Goal: Task Accomplishment & Management: Use online tool/utility

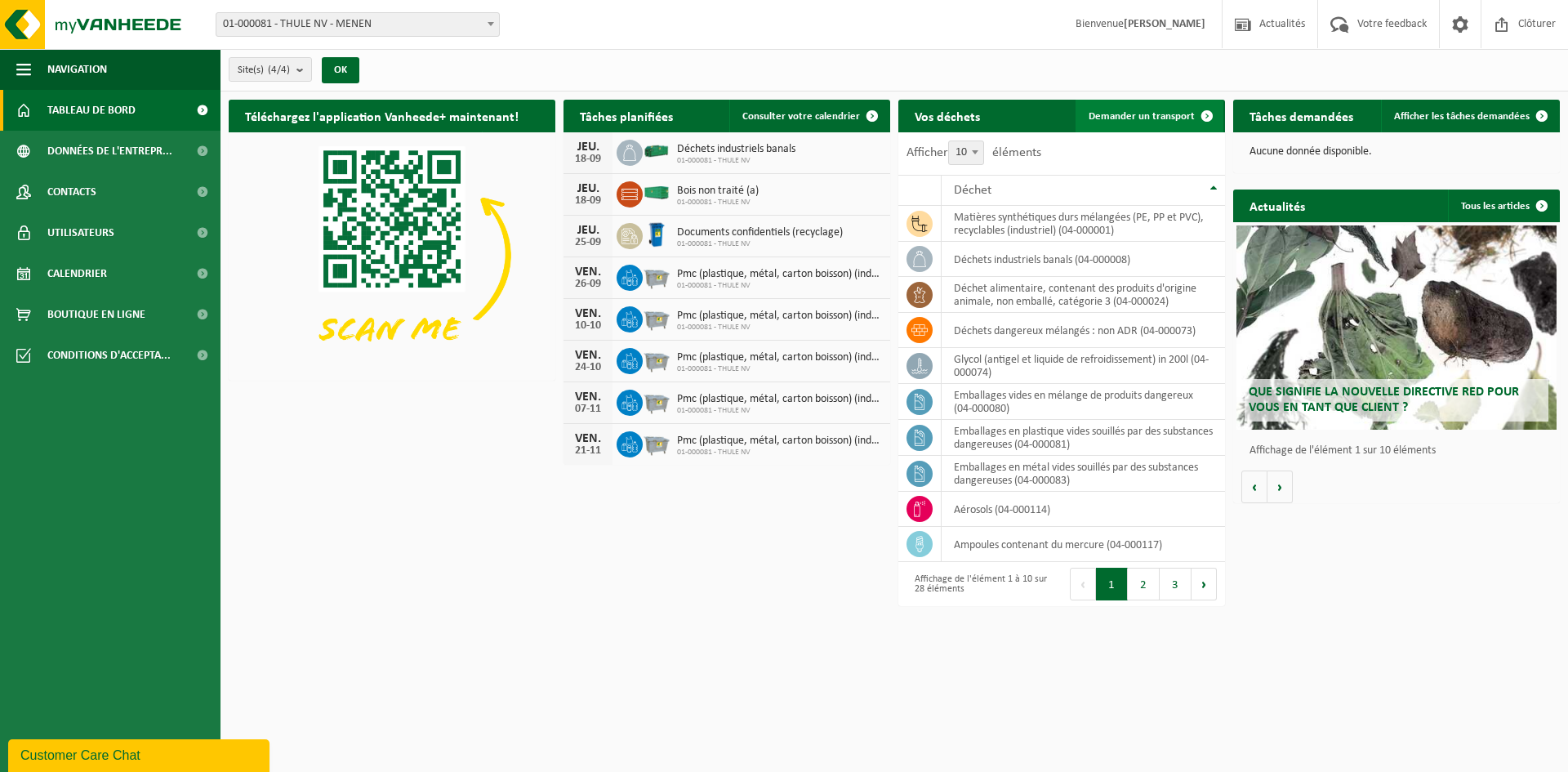
click at [1152, 115] on span "Demander un transport" at bounding box center [1141, 116] width 106 height 11
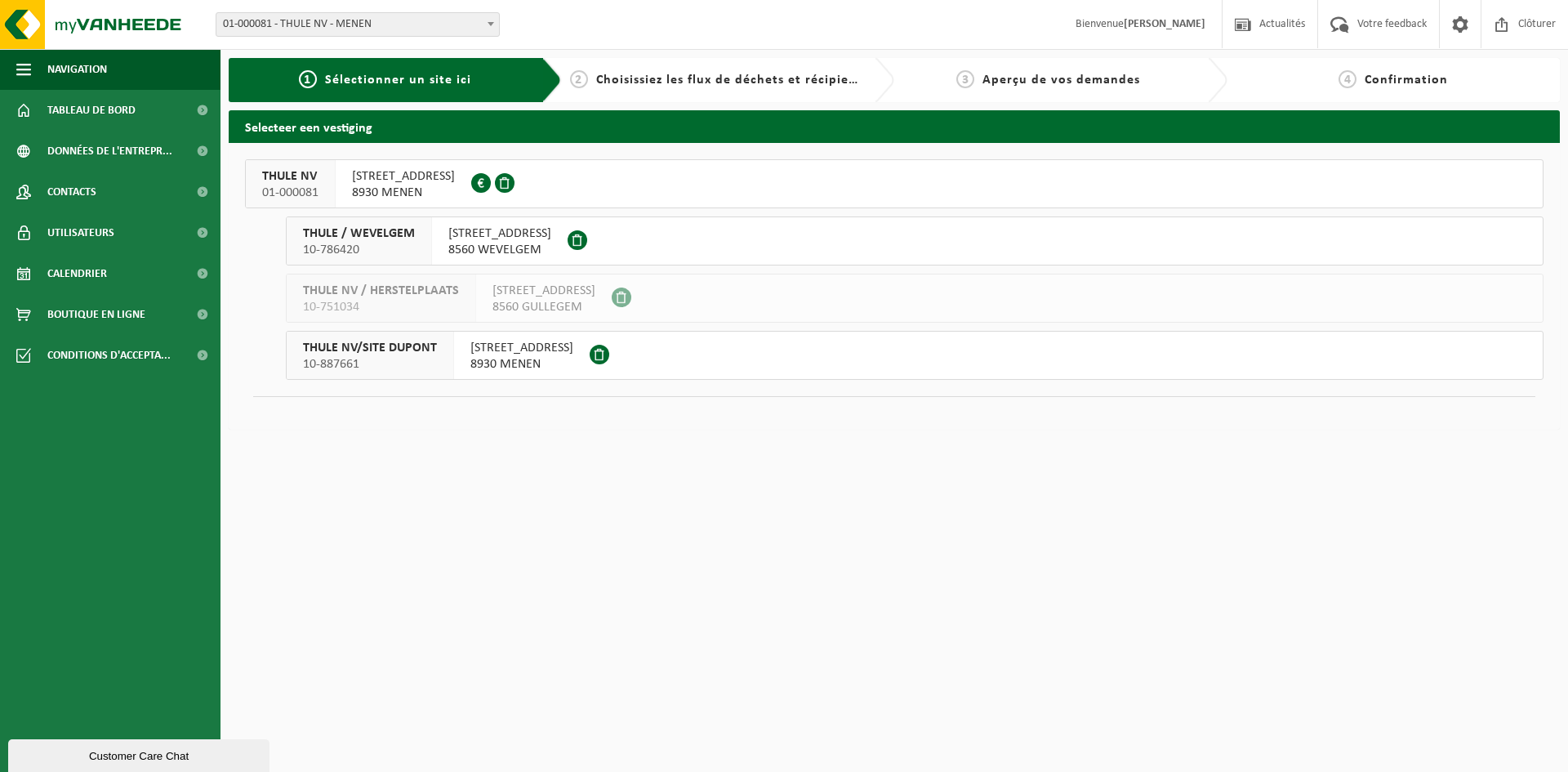
click at [382, 185] on span "KORTRIJKSTRAAT 343 8930 MENEN" at bounding box center [403, 185] width 103 height 33
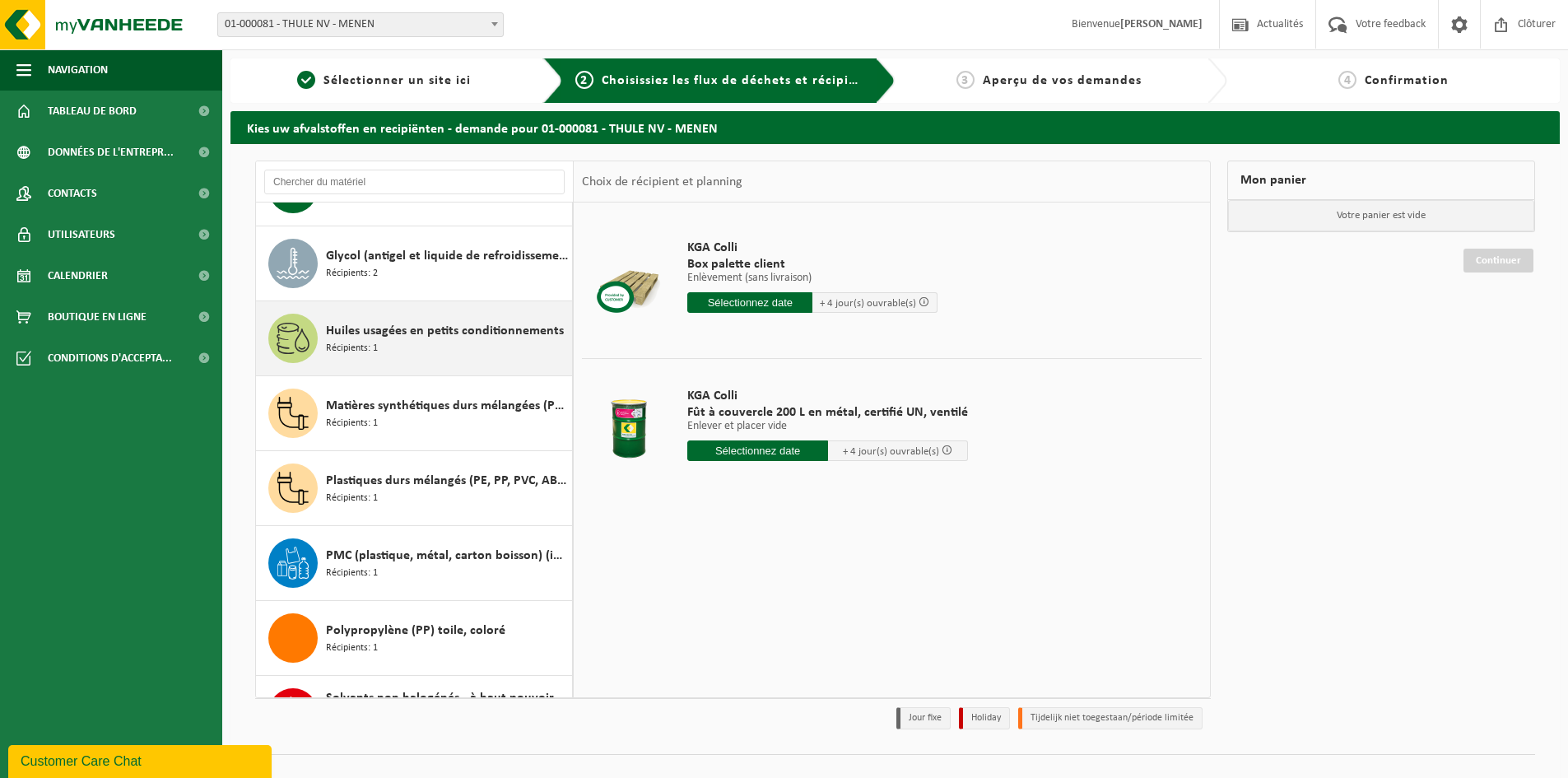
scroll to position [1529, 0]
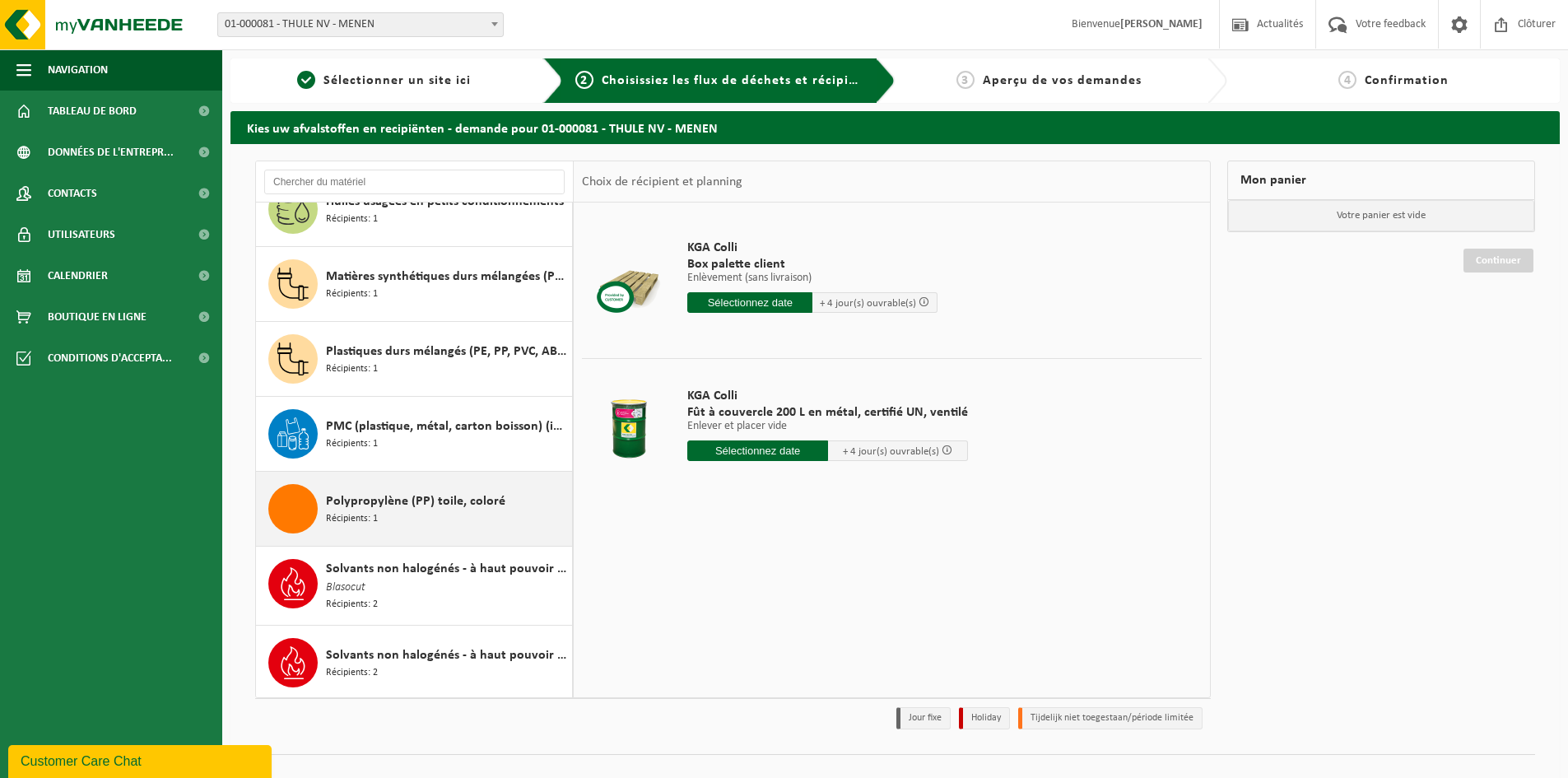
click at [476, 526] on div "Polypropylène (PP) toile, coloré Récipients: 1" at bounding box center [447, 509] width 242 height 49
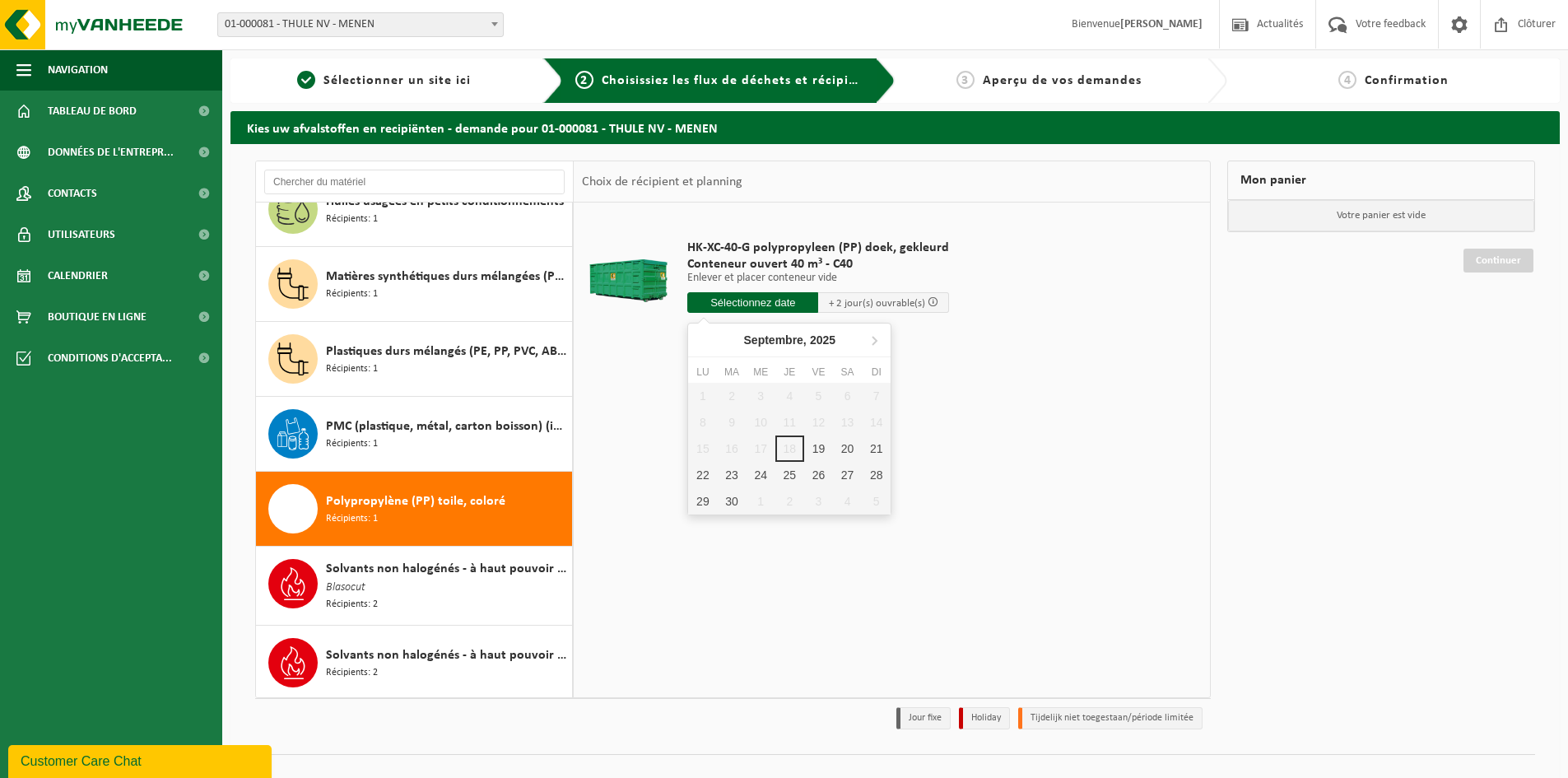
click at [760, 301] on input "text" at bounding box center [753, 302] width 131 height 21
click at [812, 449] on div "19" at bounding box center [818, 448] width 28 height 26
type input "à partir de 2025-09-19"
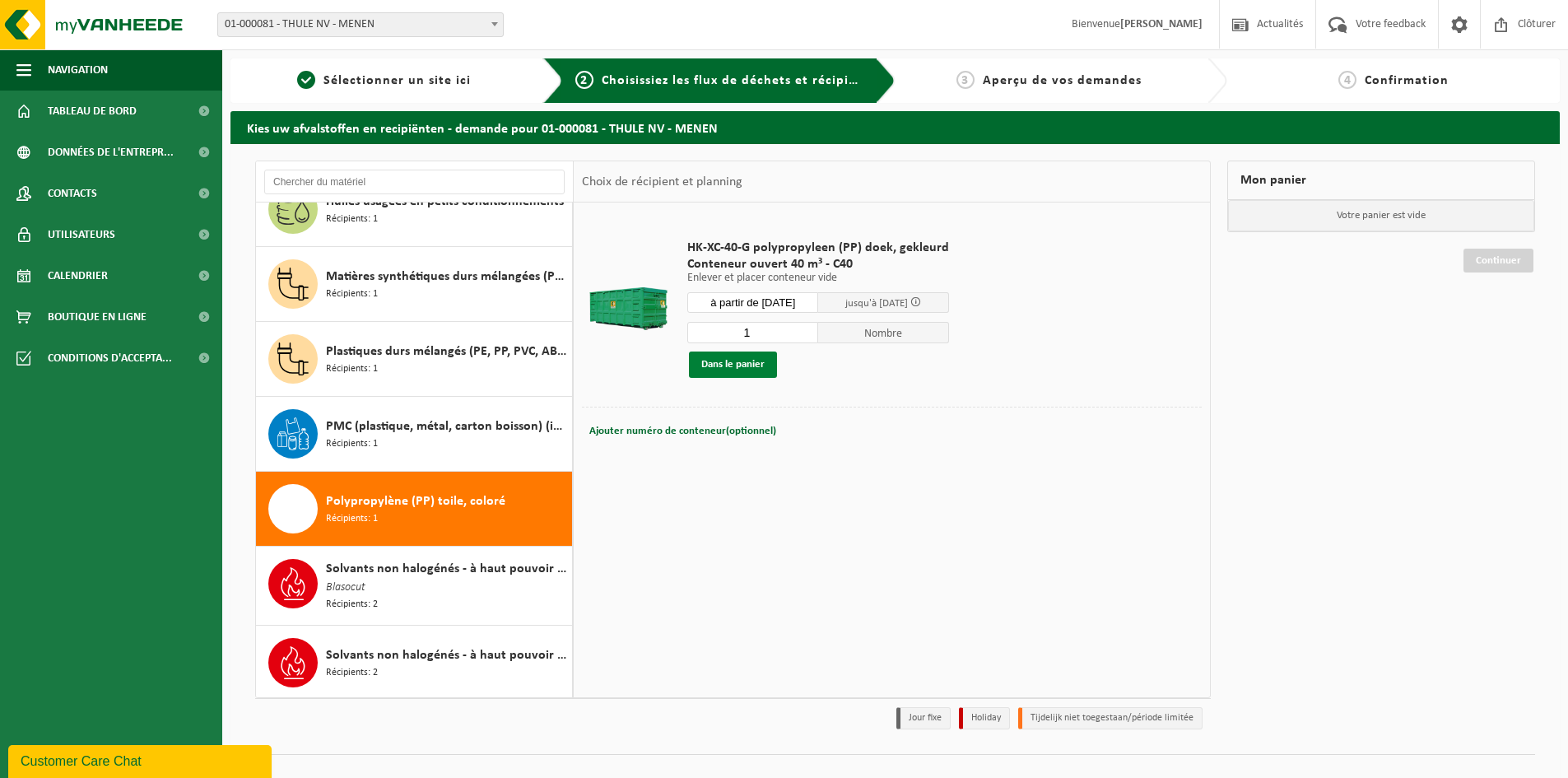
click at [735, 368] on button "Dans le panier" at bounding box center [733, 365] width 88 height 26
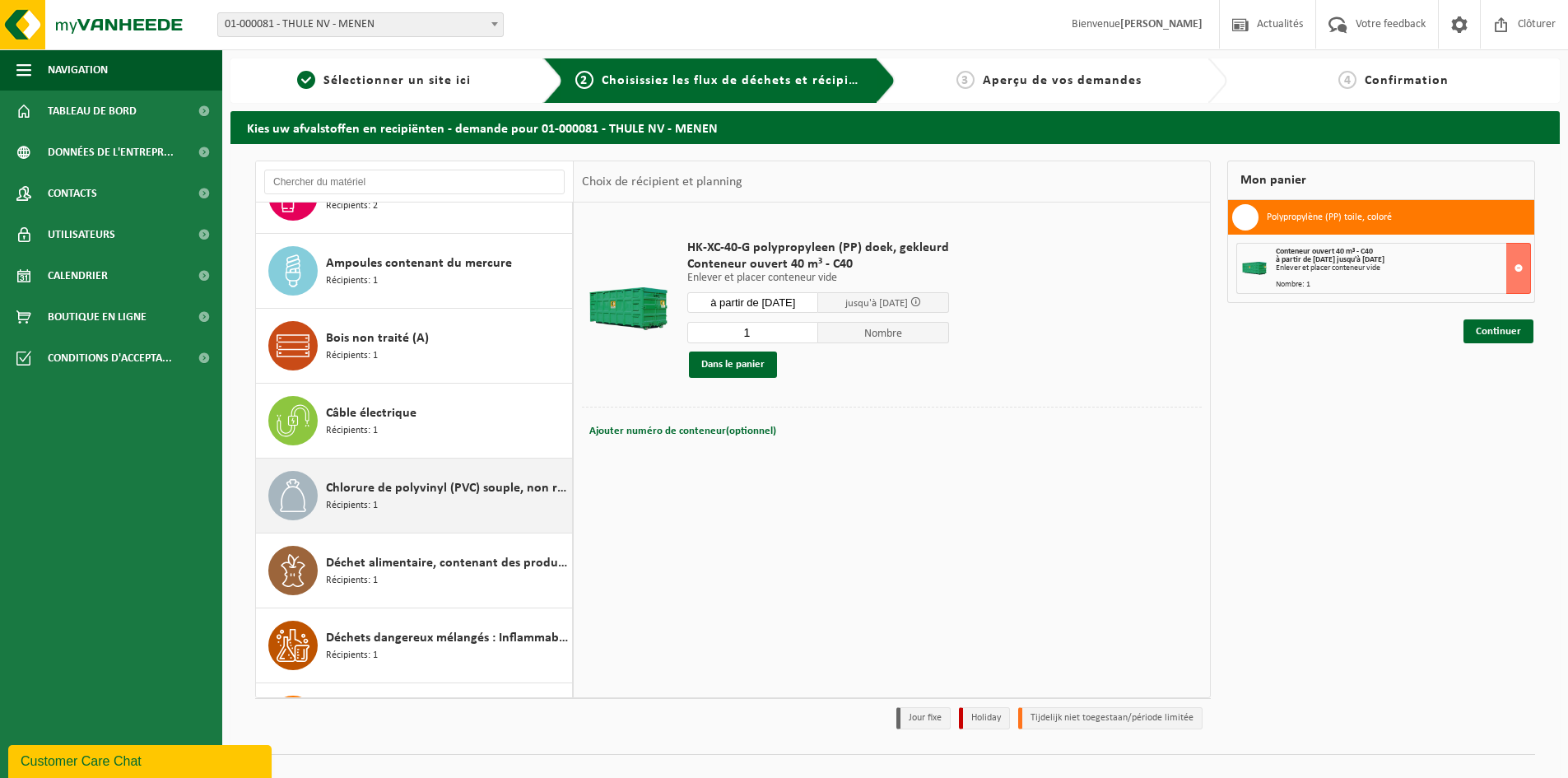
scroll to position [82, 0]
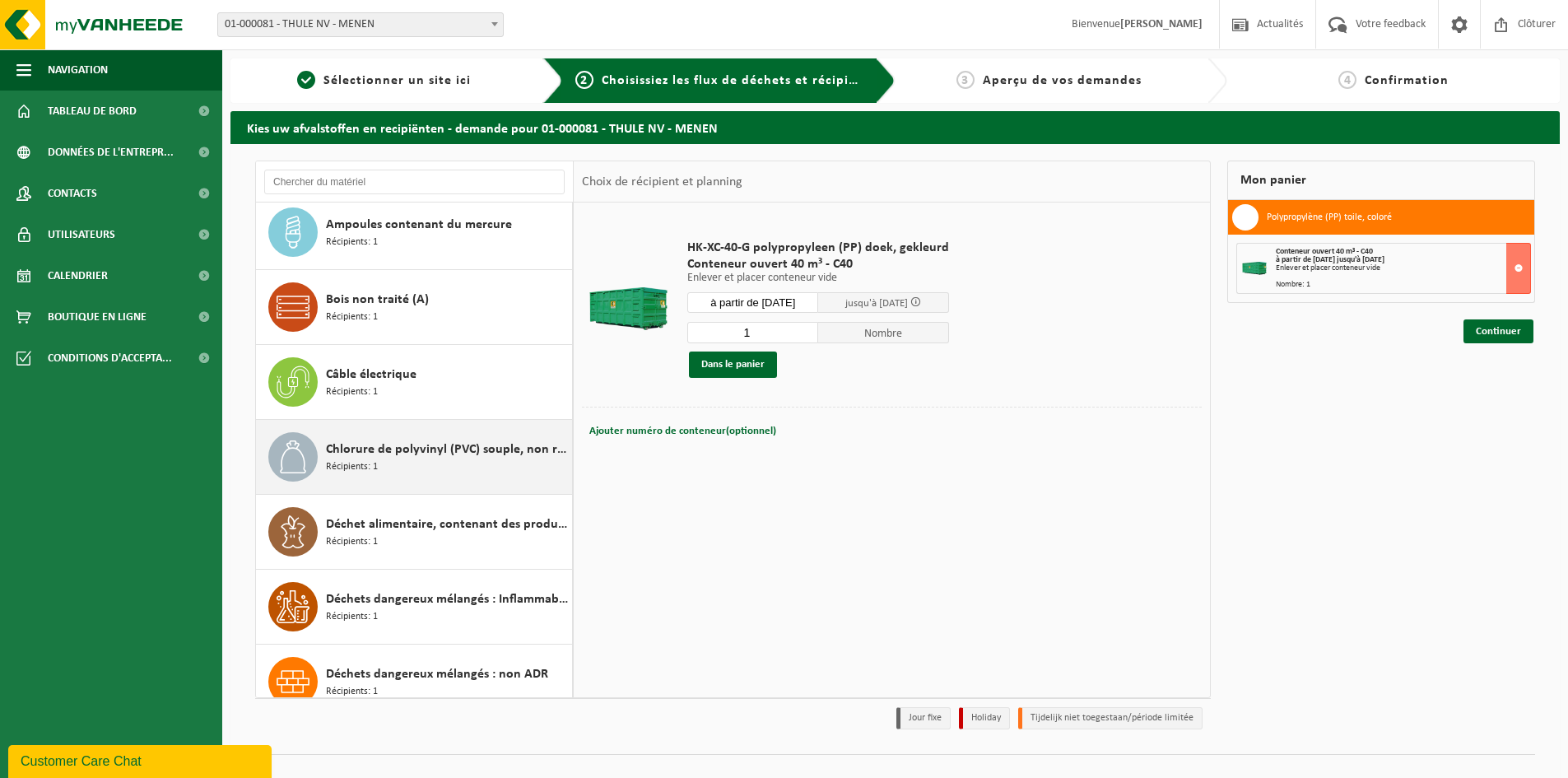
click at [452, 475] on div "Chlorure de polyvinyl (PVC) souple, non recyclable Récipients: 1" at bounding box center [447, 457] width 242 height 49
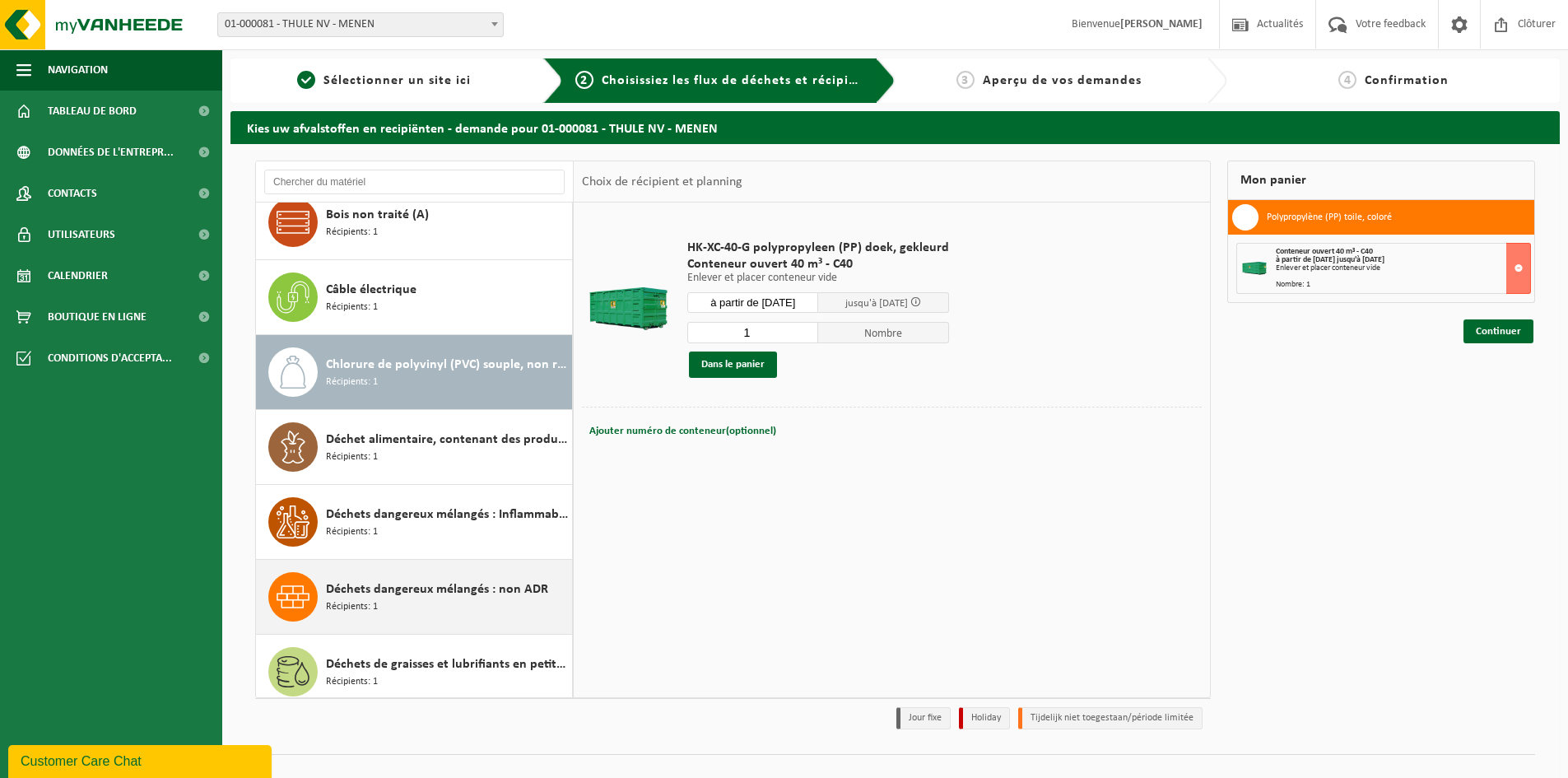
scroll to position [300, 0]
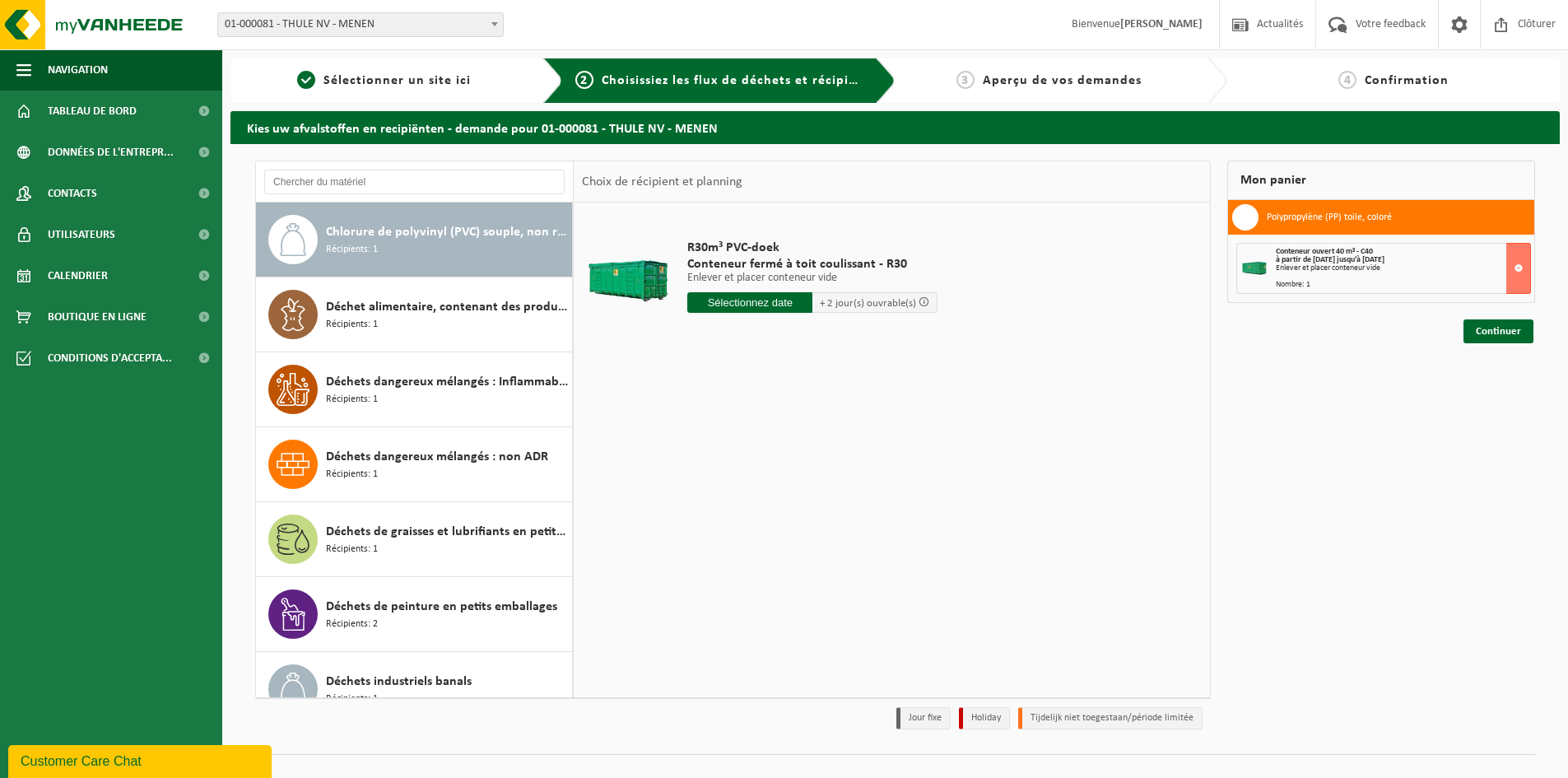
click at [734, 311] on input "text" at bounding box center [750, 302] width 125 height 21
click at [816, 449] on div "19" at bounding box center [818, 448] width 28 height 26
type input "à partir de 2025-09-19"
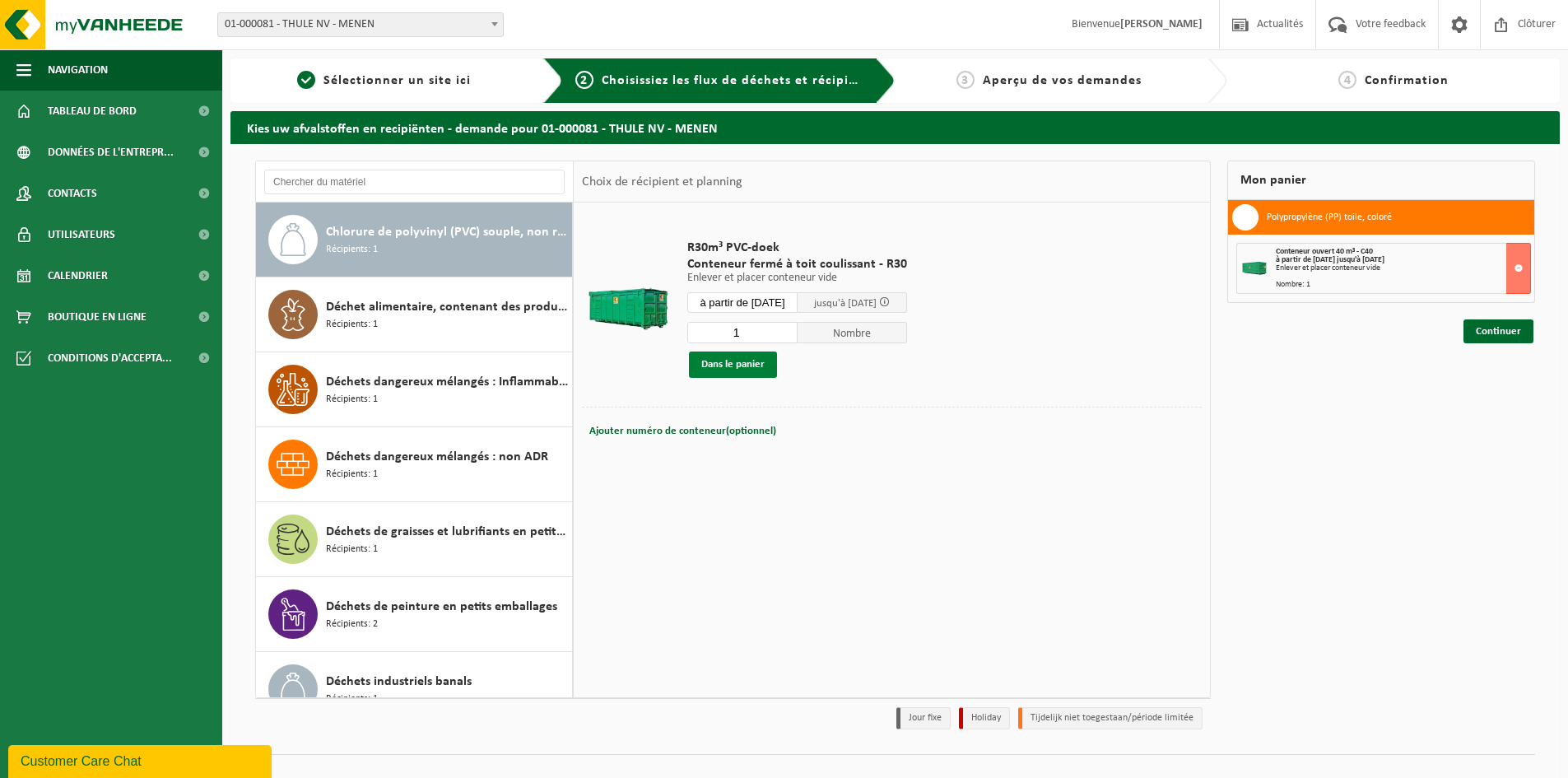
click at [729, 368] on button "Dans le panier" at bounding box center [733, 365] width 88 height 26
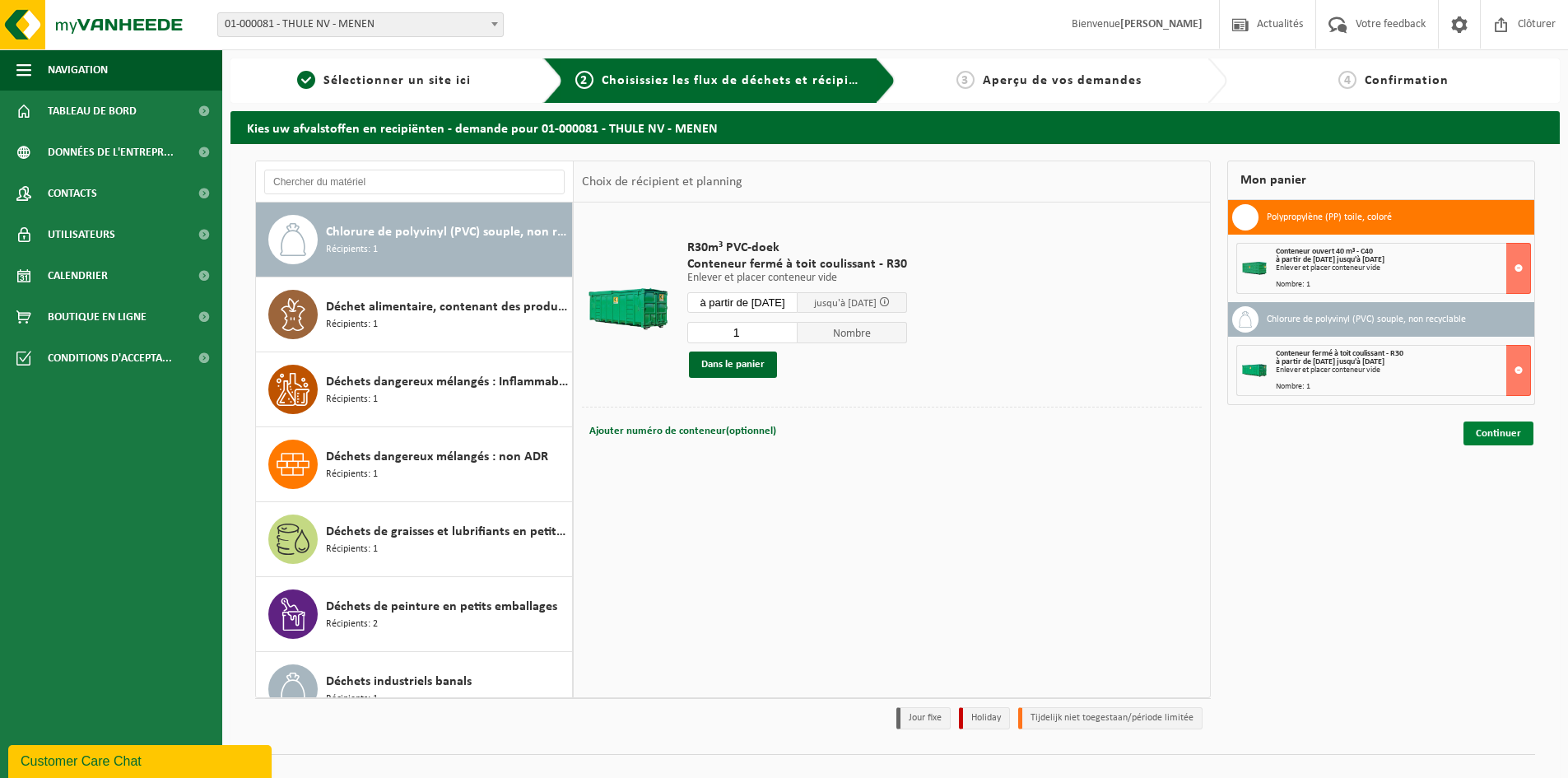
click at [1499, 430] on link "Continuer" at bounding box center [1498, 433] width 70 height 24
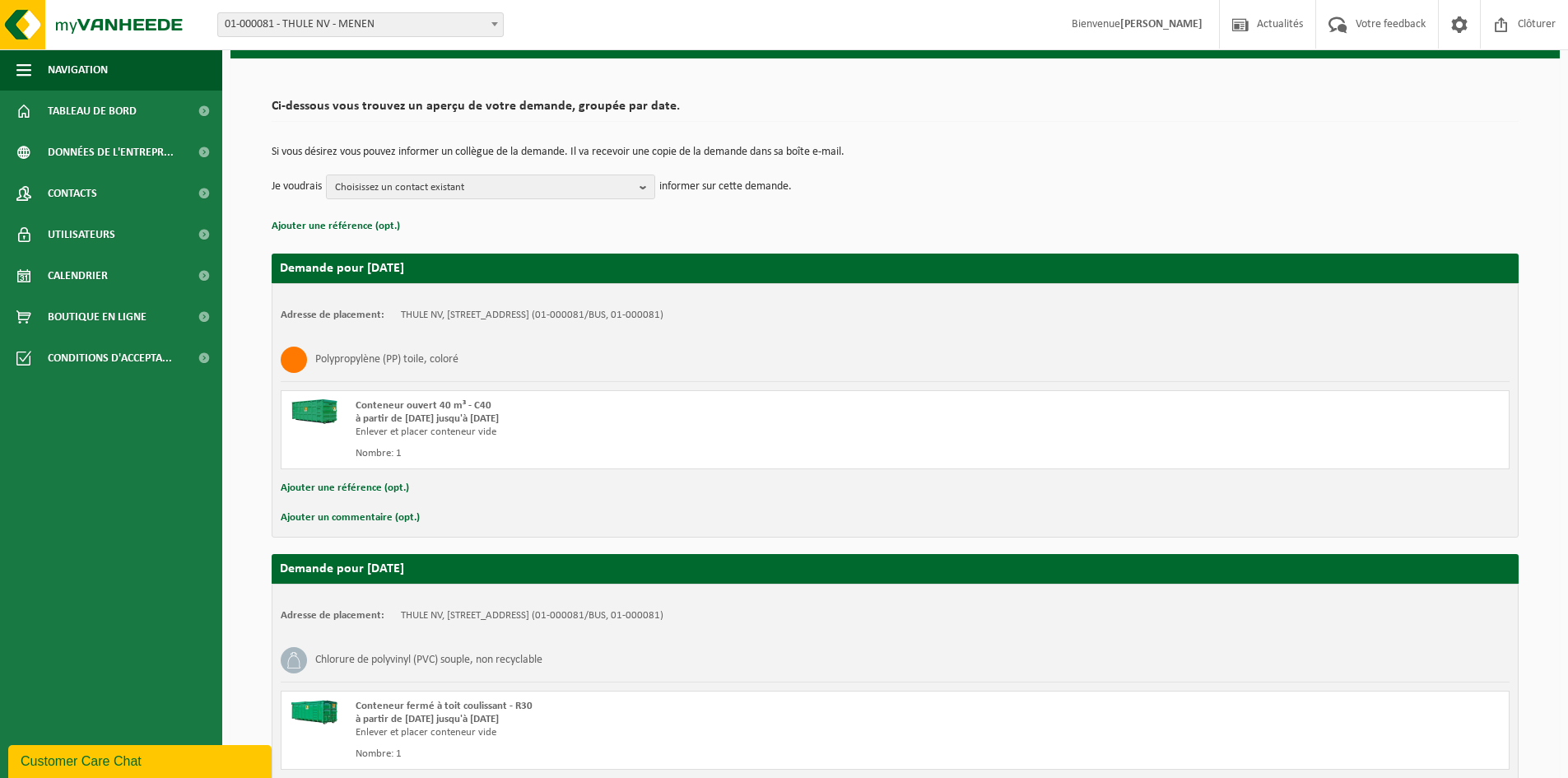
scroll to position [229, 0]
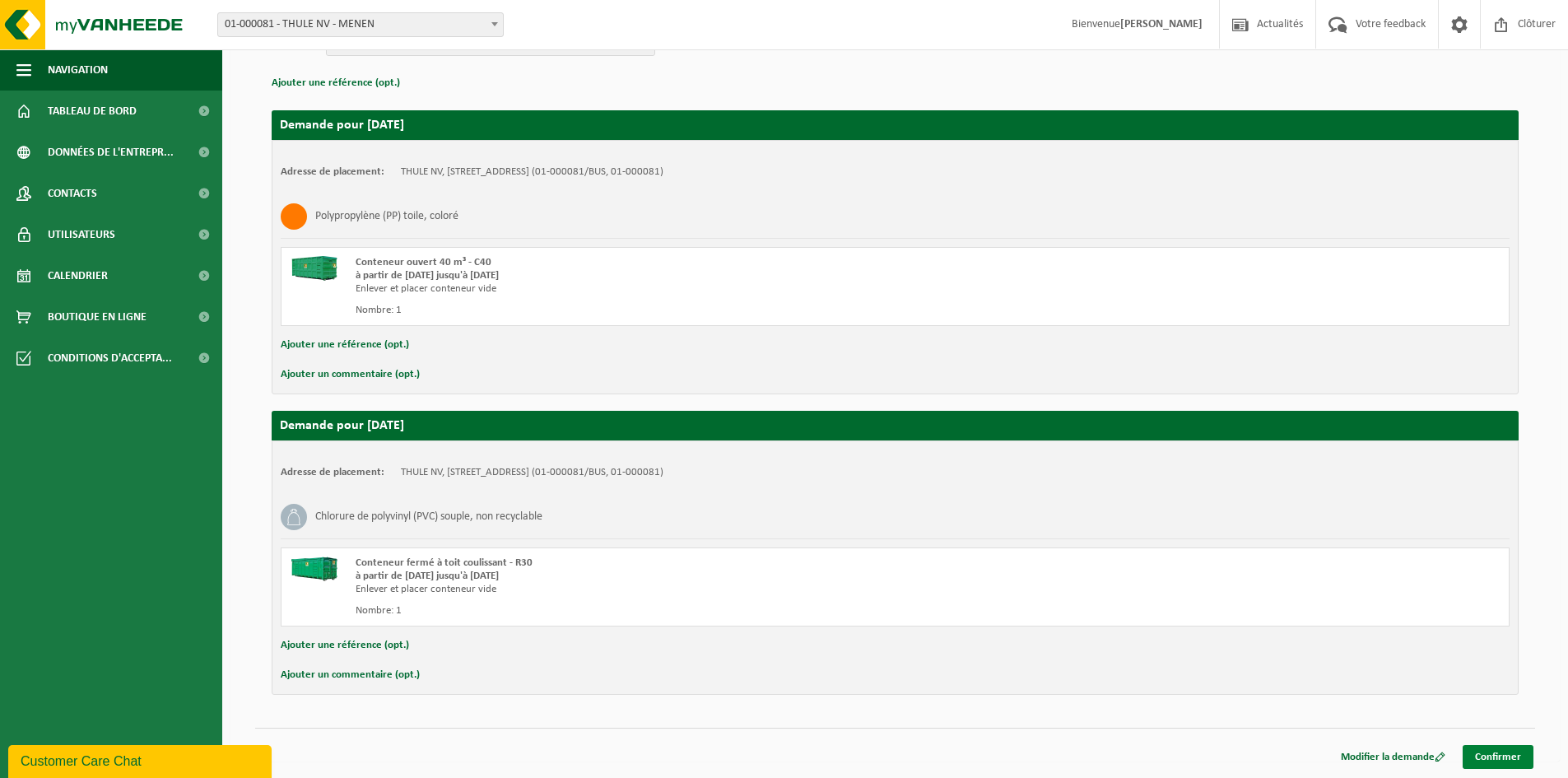
click at [1491, 754] on link "Confirmer" at bounding box center [1498, 756] width 71 height 24
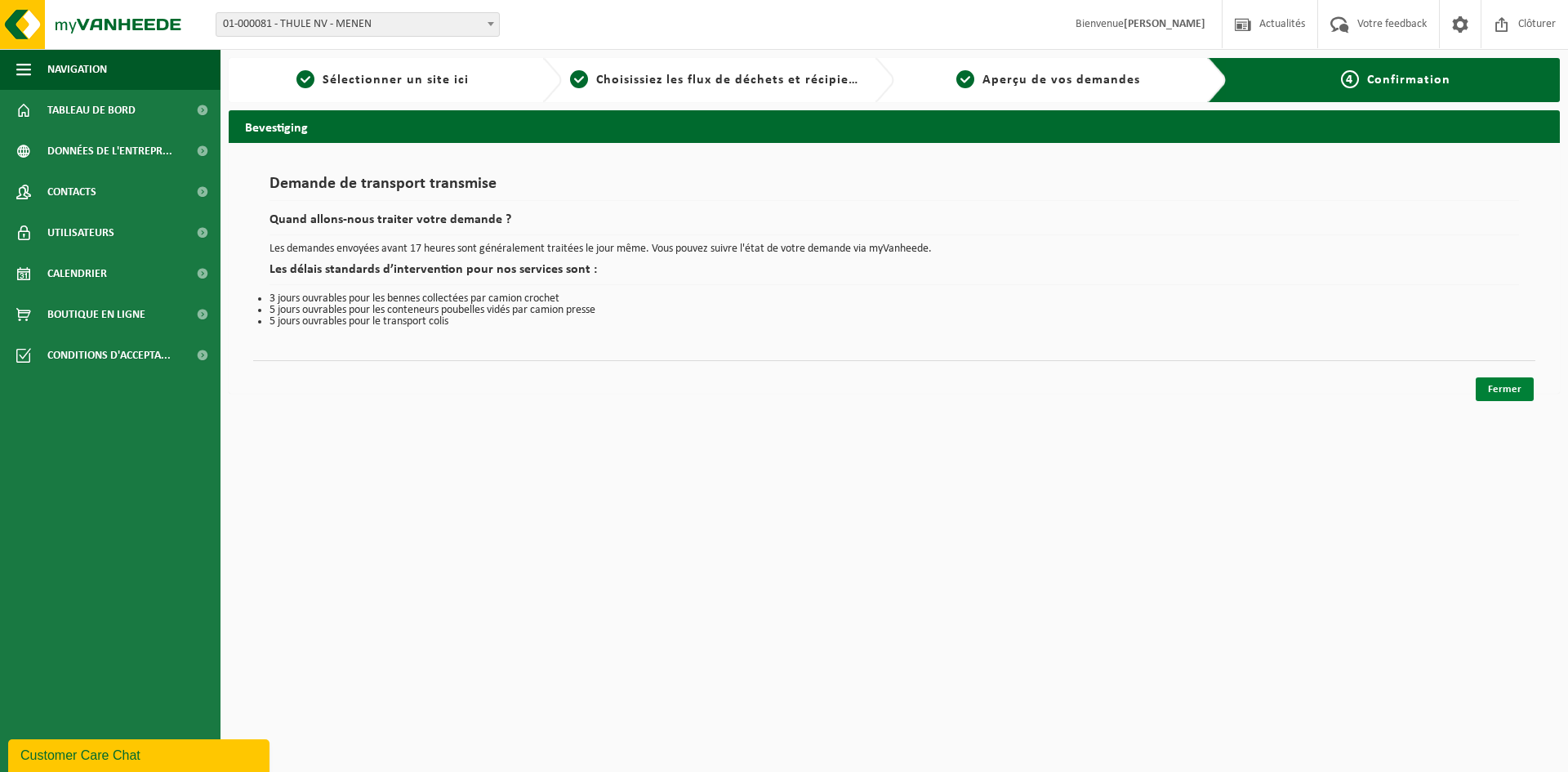
click at [1506, 399] on link "Fermer" at bounding box center [1505, 389] width 58 height 23
